Goal: Transaction & Acquisition: Obtain resource

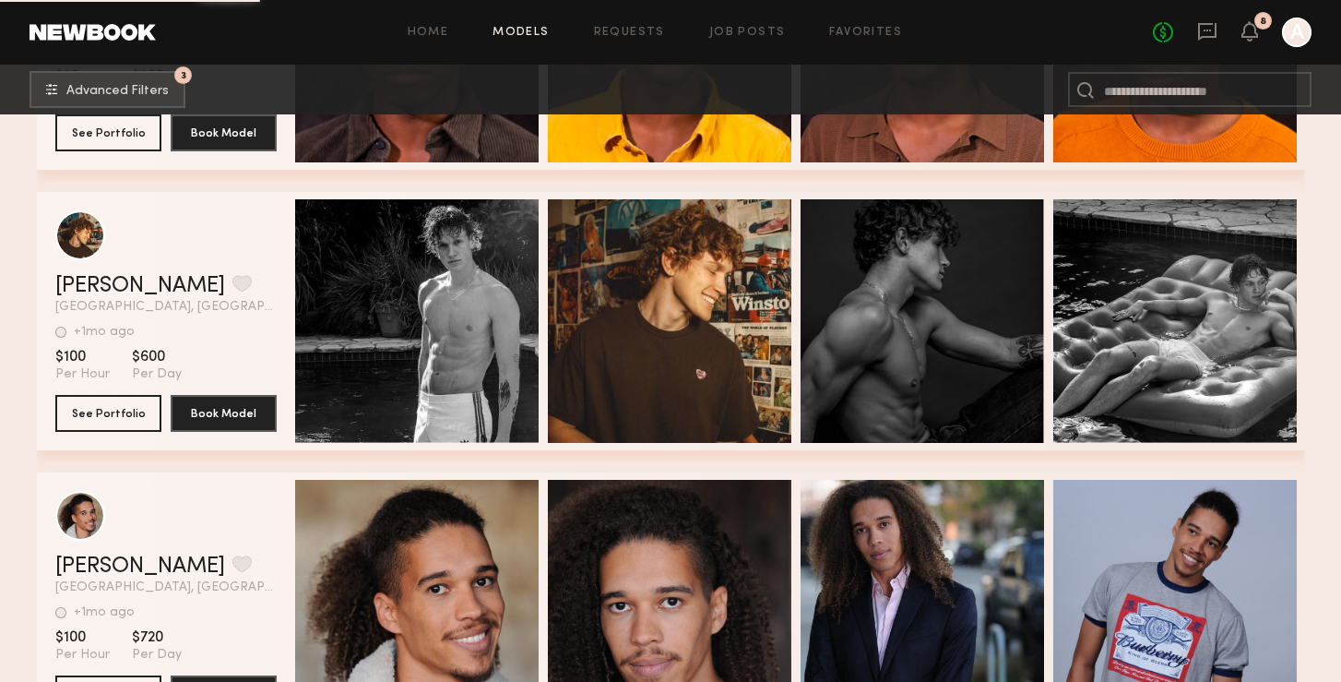
scroll to position [106772, 0]
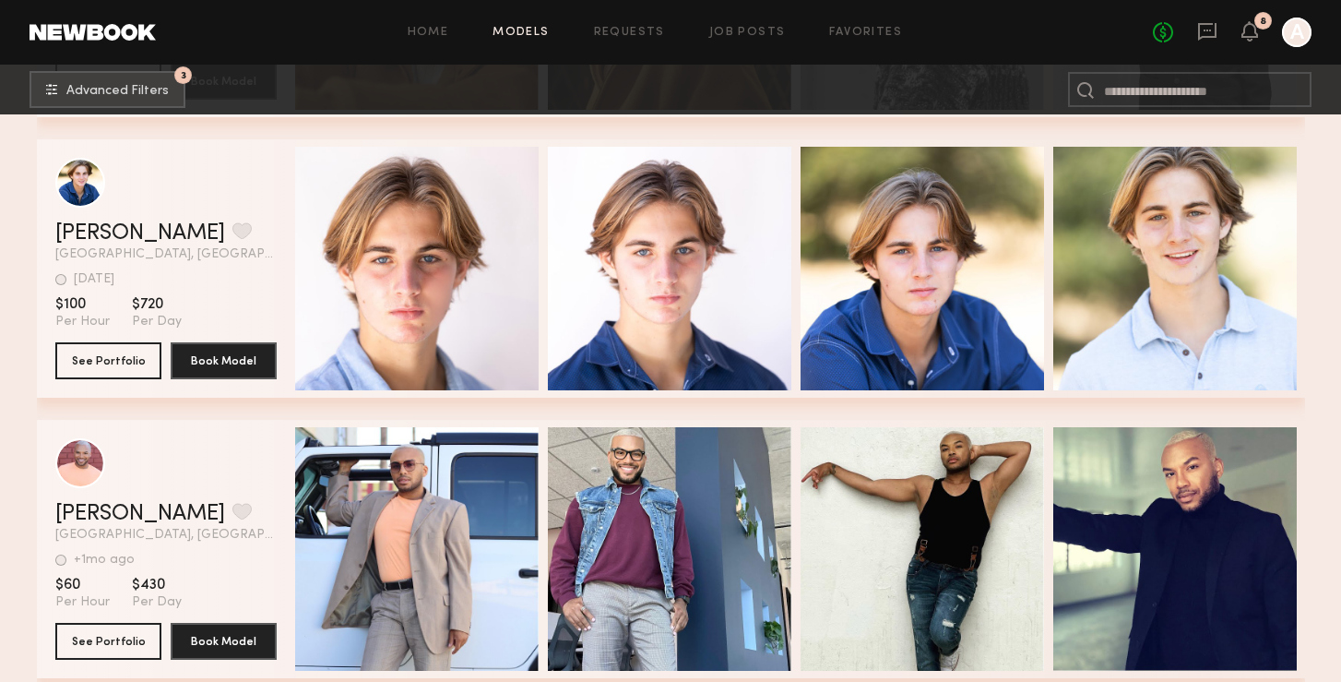
click at [283, 294] on div "Nicholas C. Favorite Los Angeles, CA 4d ago Last Online View Portfolio 4d ago L…" at bounding box center [671, 268] width 1268 height 258
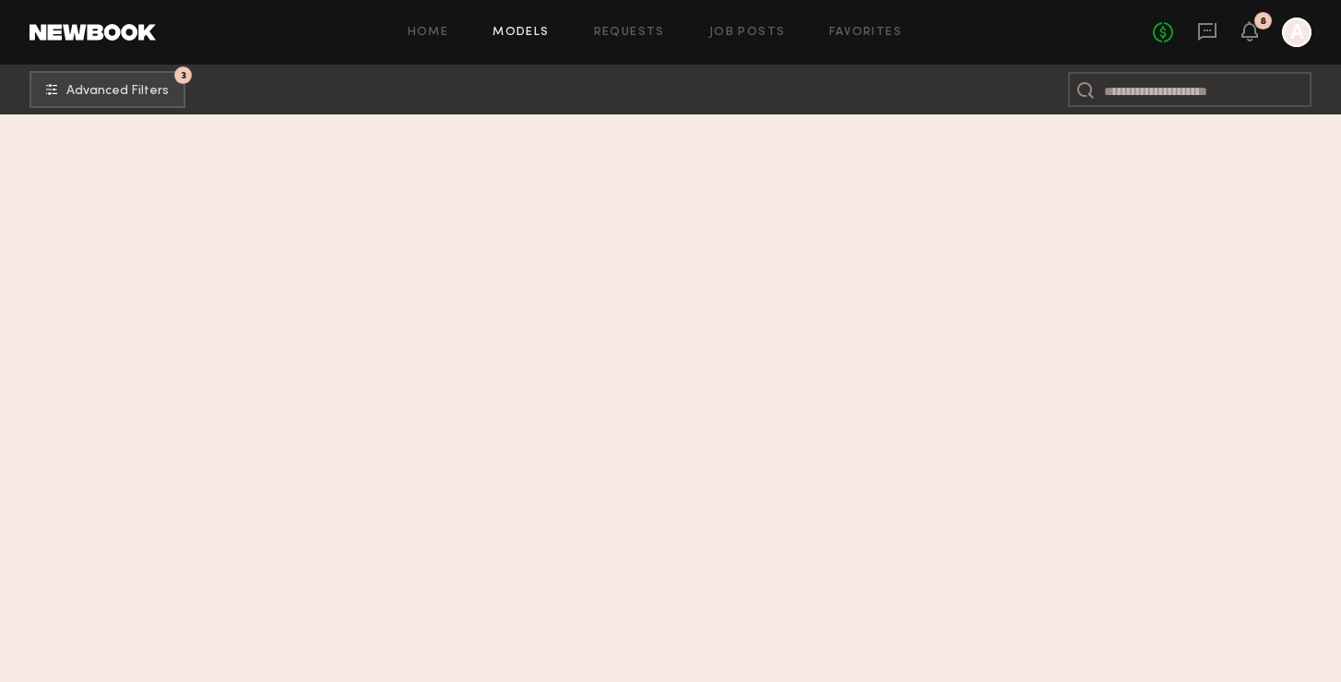
scroll to position [107687, 0]
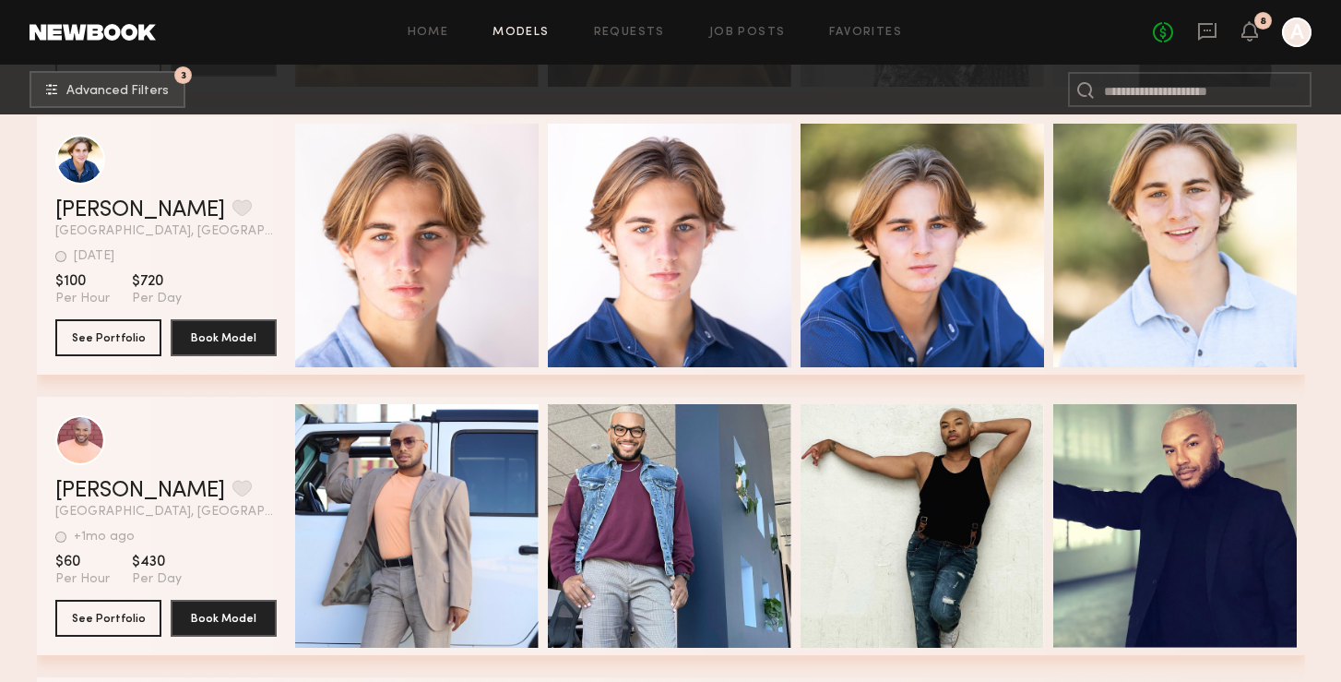
click at [434, 42] on div "Home Models Requests Job Posts Favorites Sign Out No fees up to $5,000 8 A" at bounding box center [734, 33] width 1156 height 30
click at [438, 25] on div "Home Models Requests Job Posts Favorites Sign Out No fees up to $5,000 8 A" at bounding box center [734, 33] width 1156 height 30
click at [438, 41] on div "Home Models Requests Job Posts Favorites Sign Out No fees up to $5,000 8 A" at bounding box center [734, 33] width 1156 height 30
click at [438, 36] on link "Home" at bounding box center [428, 33] width 41 height 12
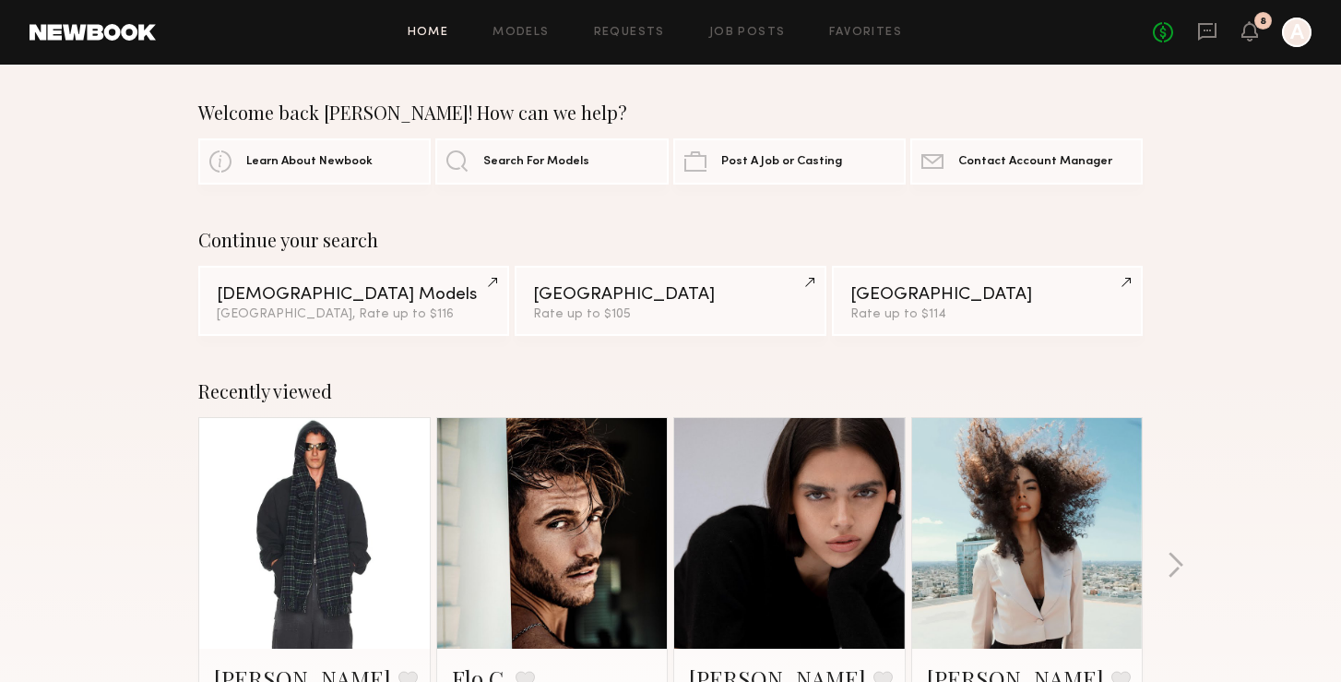
click at [126, 292] on div "Continue your search Male Models Los Angeles, Rate up to $116 Los Angeles Rate …" at bounding box center [670, 282] width 1341 height 107
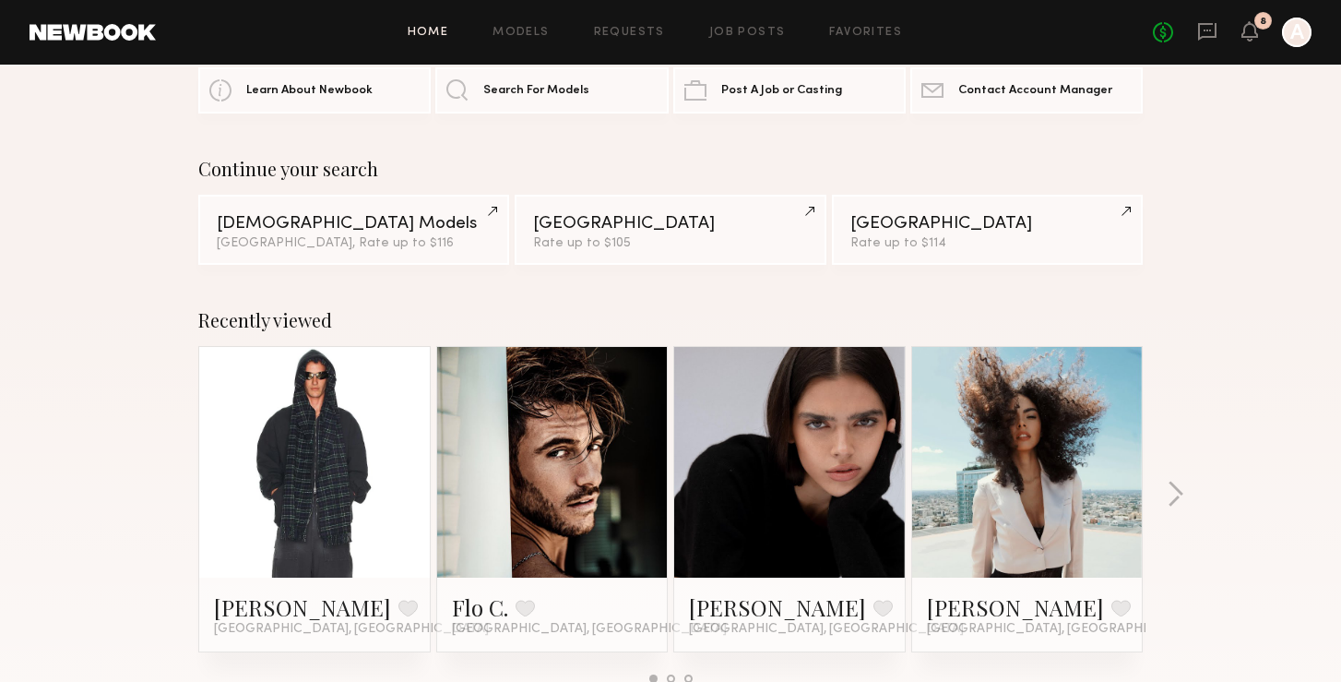
click at [174, 324] on div "Recently viewed Nik K. Favorite Long Beach, CA Flo C. Favorite Los Angeles, CA …" at bounding box center [670, 503] width 1341 height 433
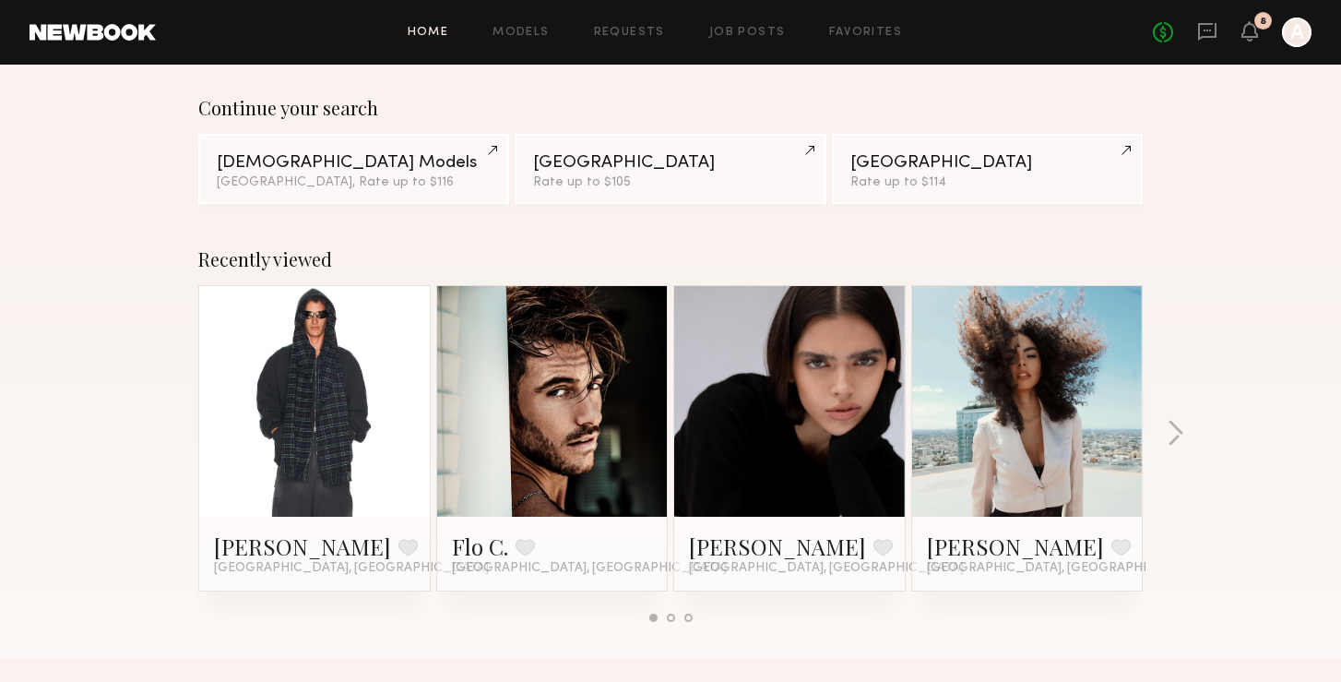
click at [193, 376] on div "Recently viewed Nik K. Favorite Long Beach, CA Flo C. Favorite Los Angeles, CA …" at bounding box center [670, 442] width 1341 height 433
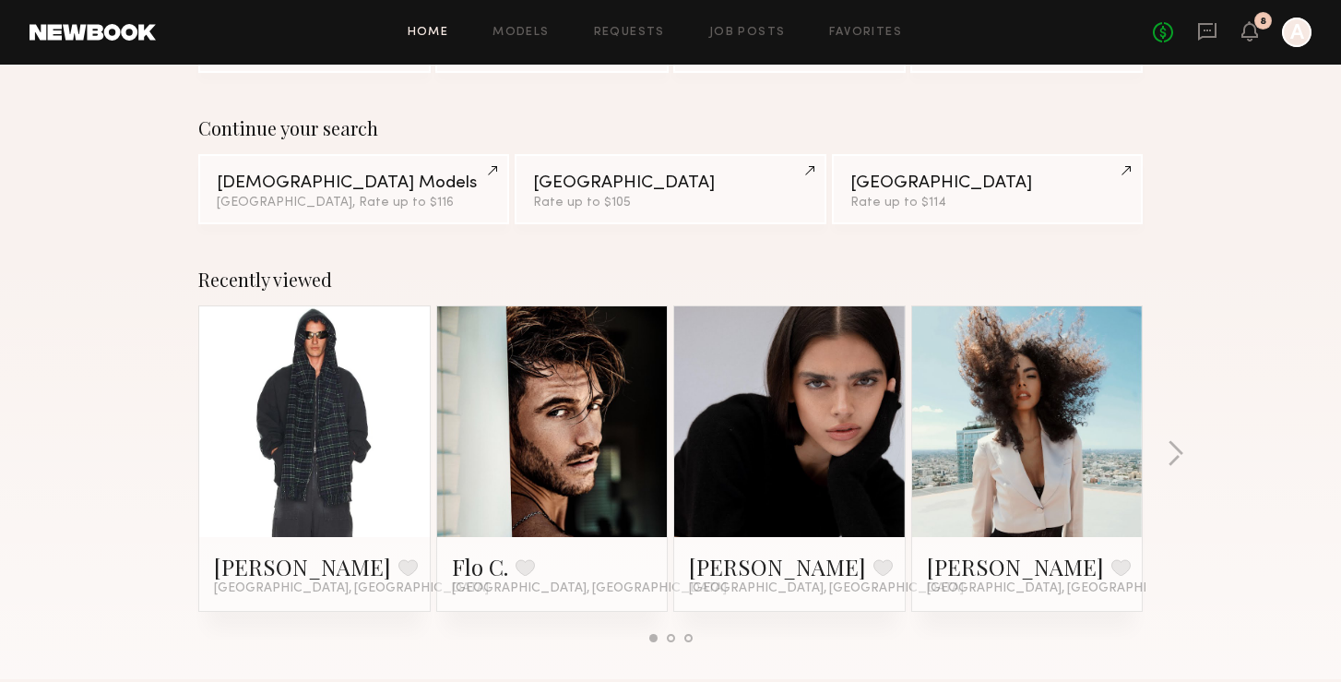
scroll to position [111, 0]
click at [139, 425] on div "Recently viewed Nik K. Favorite Long Beach, CA Flo C. Favorite Los Angeles, CA …" at bounding box center [670, 463] width 1341 height 433
click at [128, 384] on div "Recently viewed Nik K. Favorite Long Beach, CA Flo C. Favorite Los Angeles, CA …" at bounding box center [670, 463] width 1341 height 433
click at [147, 384] on div "Recently viewed Nik K. Favorite Long Beach, CA Flo C. Favorite Los Angeles, CA …" at bounding box center [670, 463] width 1341 height 433
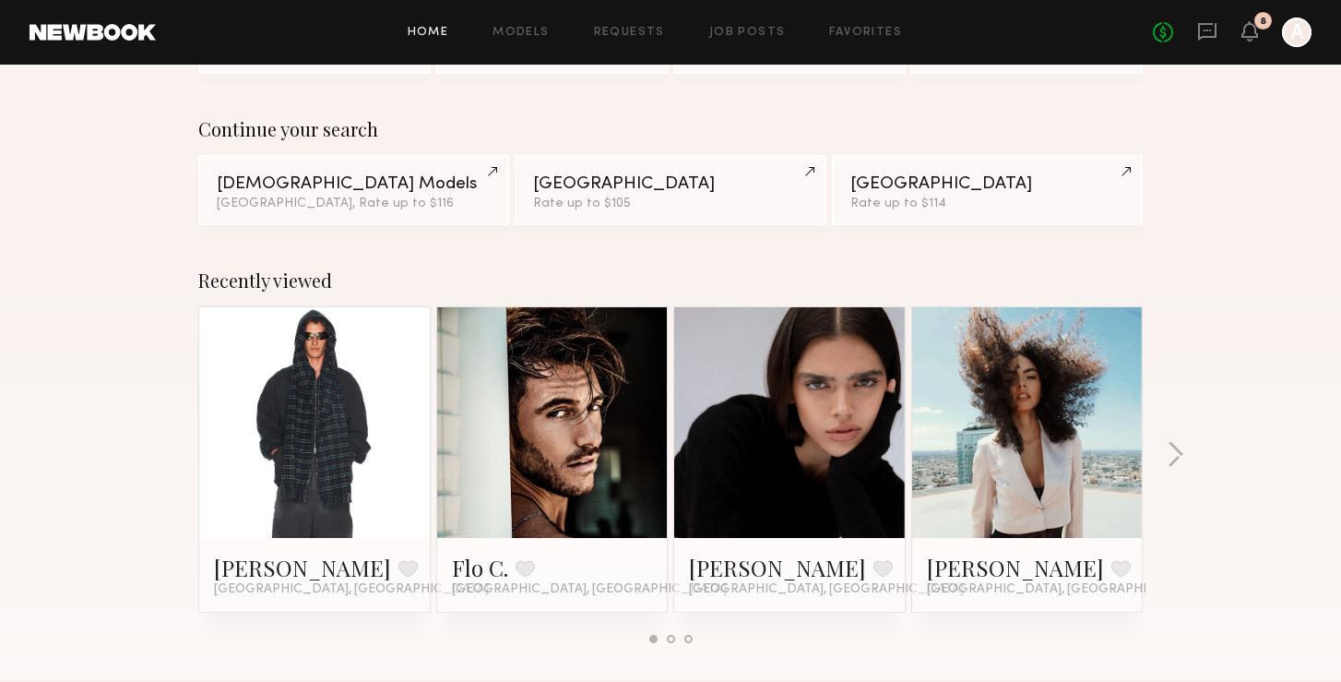
click at [106, 302] on div "Recently viewed Nik K. Favorite Long Beach, CA Flo C. Favorite Los Angeles, CA …" at bounding box center [670, 463] width 1341 height 433
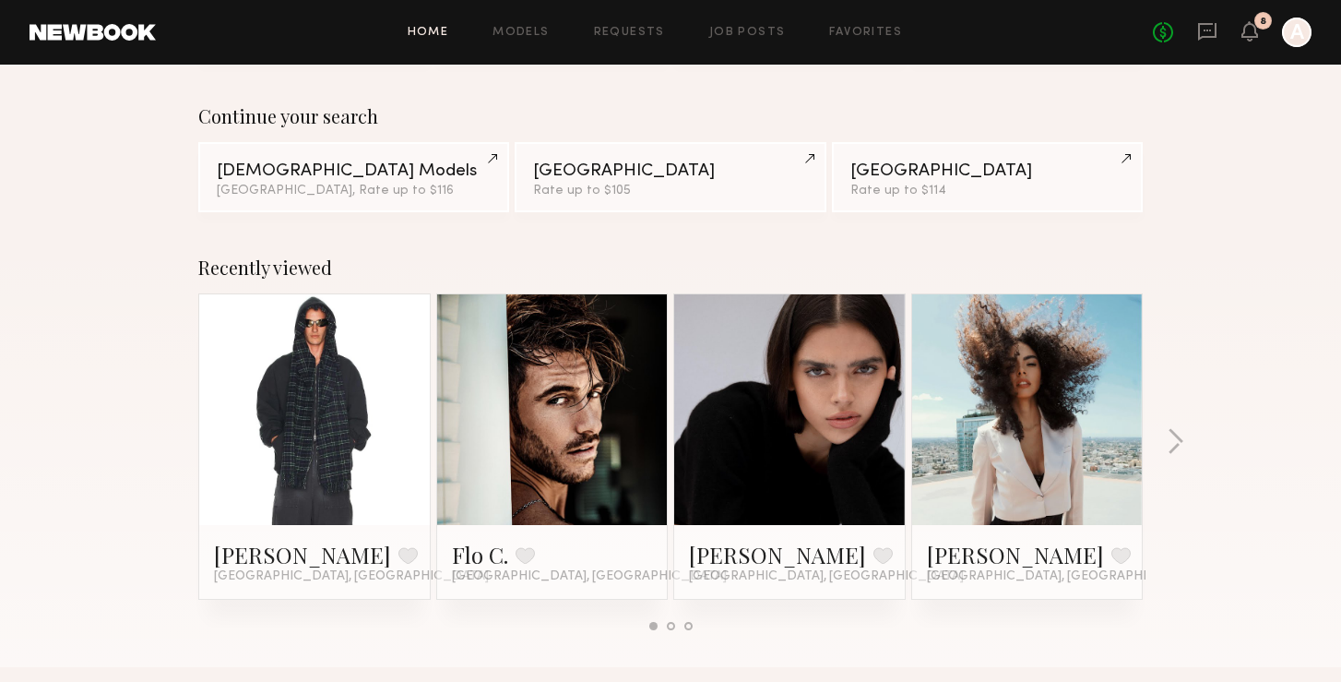
scroll to position [95, 0]
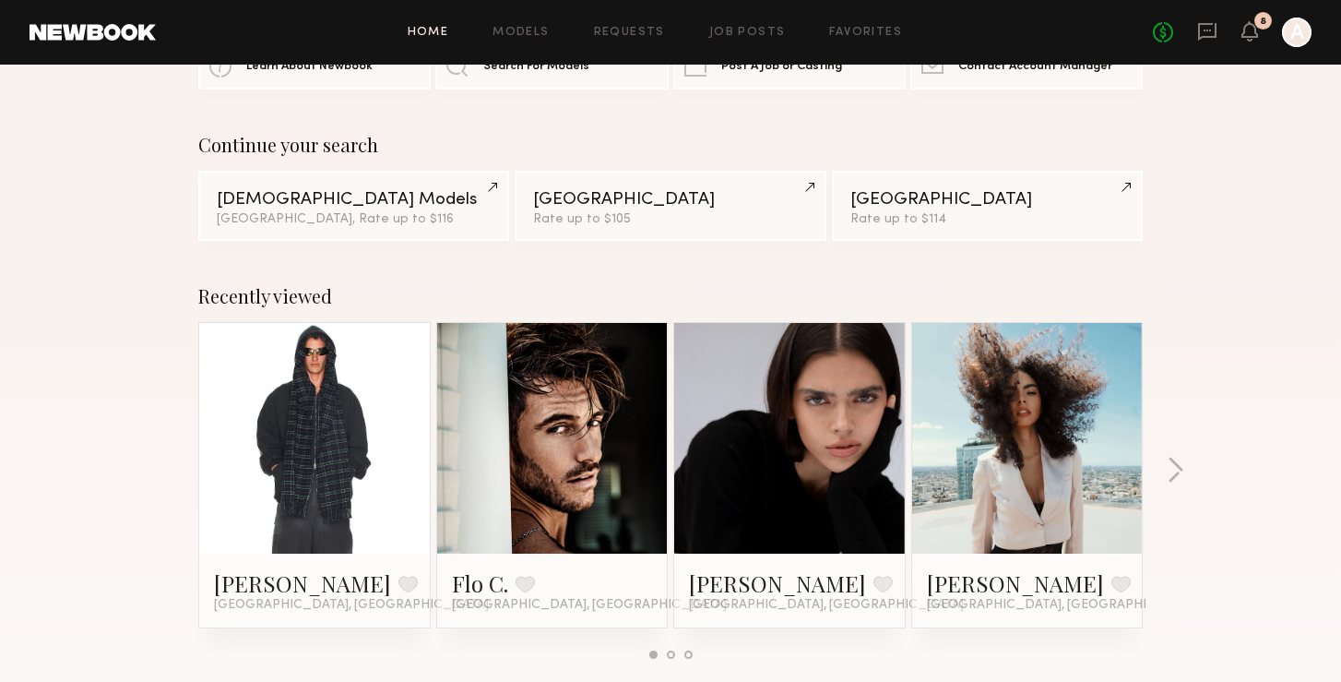
click at [106, 302] on div "Recently viewed Nik K. Favorite Long Beach, CA Flo C. Favorite Los Angeles, CA …" at bounding box center [670, 479] width 1341 height 433
click at [107, 298] on div "Recently viewed Nik K. Favorite Long Beach, CA Flo C. Favorite Los Angeles, CA …" at bounding box center [670, 479] width 1341 height 433
click at [149, 289] on div "Recently viewed Nik K. Favorite Long Beach, CA Flo C. Favorite Los Angeles, CA …" at bounding box center [670, 479] width 1341 height 433
click at [136, 226] on div "Continue your search Male Models Los Angeles, Rate up to $116 Los Angeles Rate …" at bounding box center [670, 187] width 1341 height 107
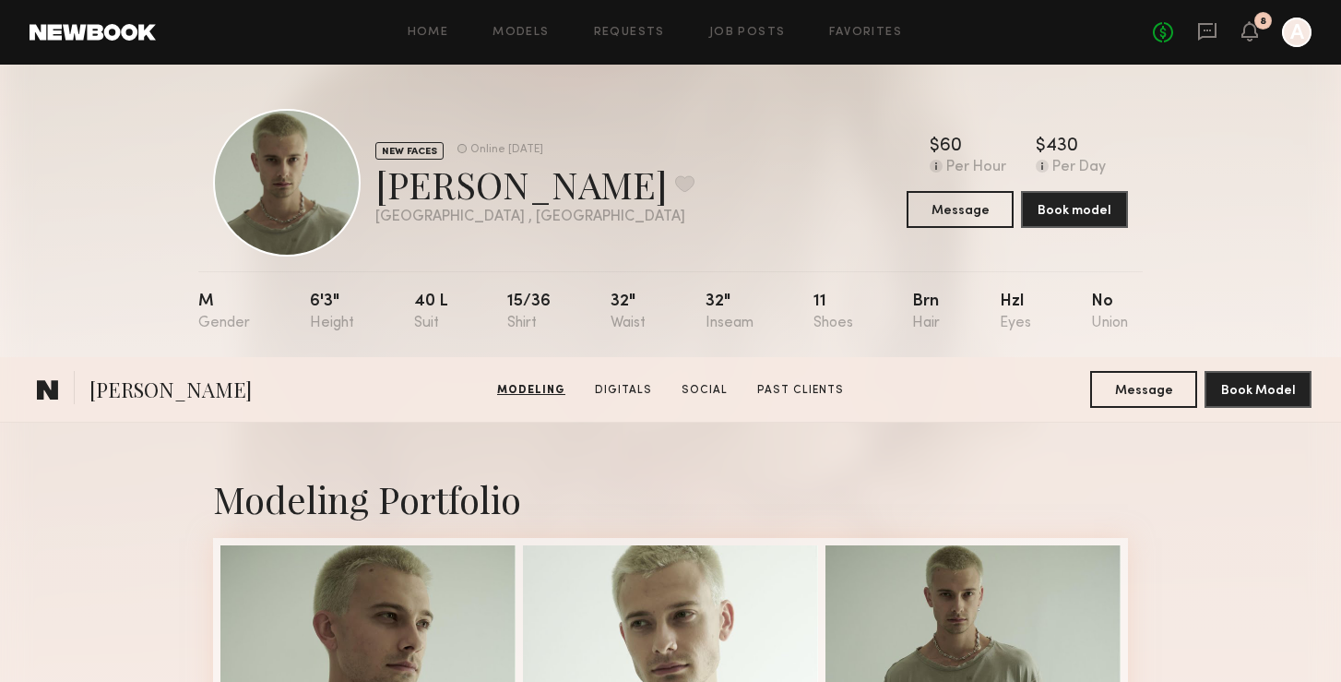
scroll to position [484, 0]
